Goal: Use online tool/utility: Utilize a website feature to perform a specific function

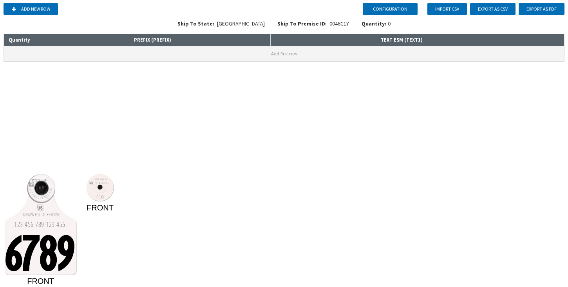
click at [131, 56] on button "Add first row" at bounding box center [284, 53] width 561 height 15
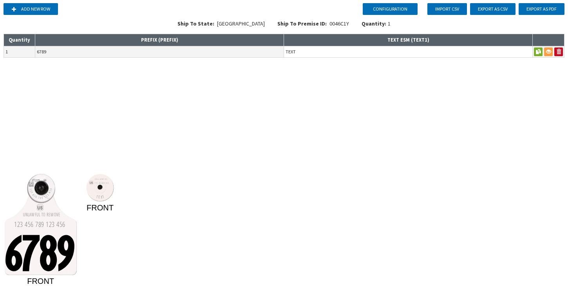
click at [328, 53] on input "TEXT" at bounding box center [408, 51] width 249 height 11
type input "T"
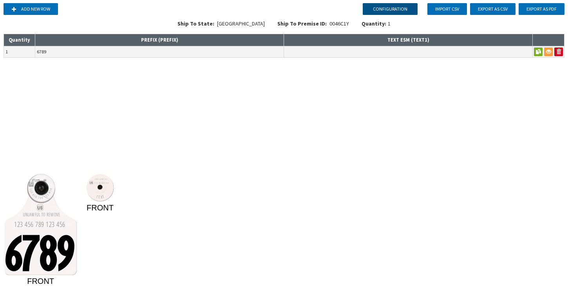
click at [387, 9] on button "Configuration" at bounding box center [390, 9] width 55 height 12
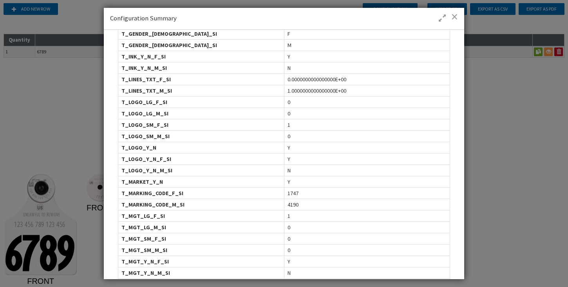
scroll to position [180, 0]
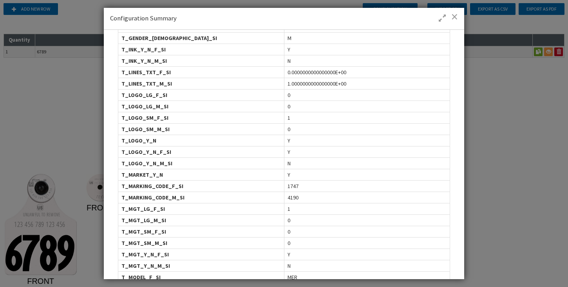
click at [294, 185] on span "1747" at bounding box center [293, 186] width 11 height 8
copy span "1747"
click at [292, 196] on span "4190" at bounding box center [293, 197] width 11 height 8
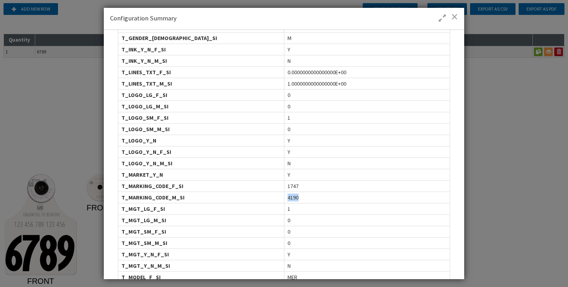
copy span "4190"
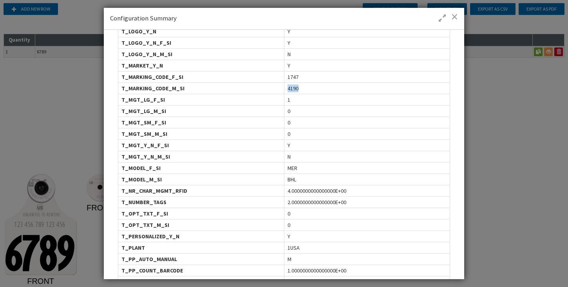
scroll to position [293, 0]
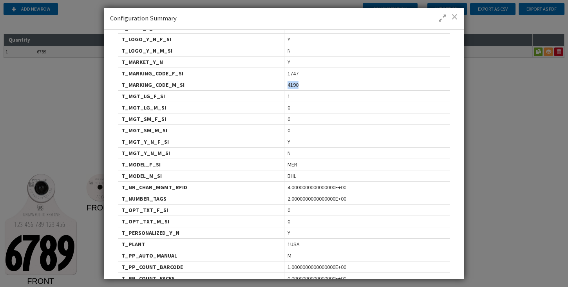
click at [454, 18] on span at bounding box center [455, 17] width 7 height 8
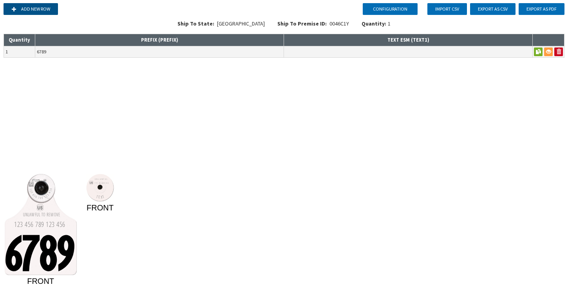
click at [34, 3] on button "Add new row" at bounding box center [31, 9] width 54 height 12
